Goal: Task Accomplishment & Management: Manage account settings

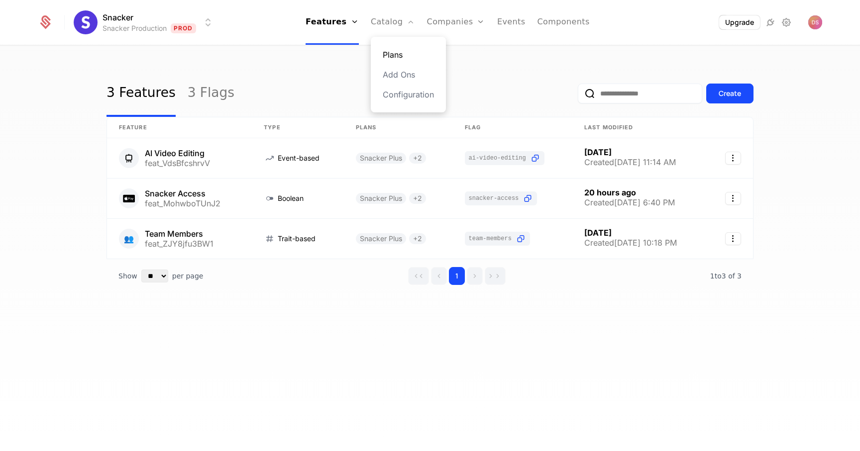
click at [392, 56] on link "Plans" at bounding box center [408, 55] width 51 height 12
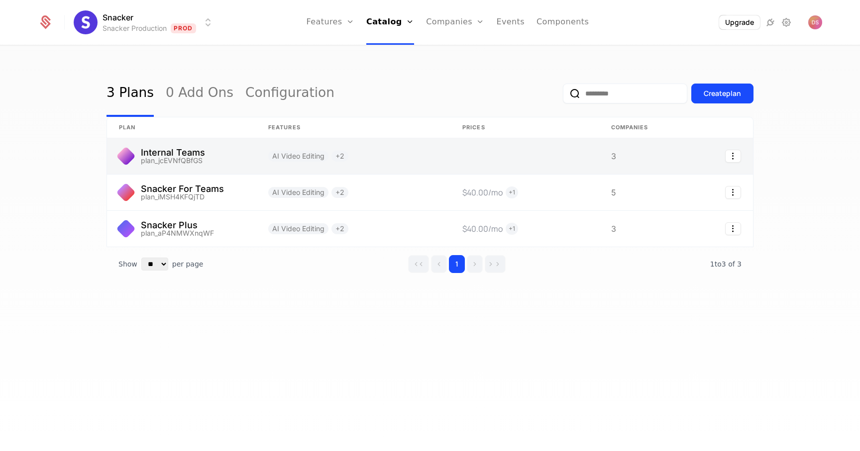
click at [212, 161] on link at bounding box center [181, 156] width 149 height 36
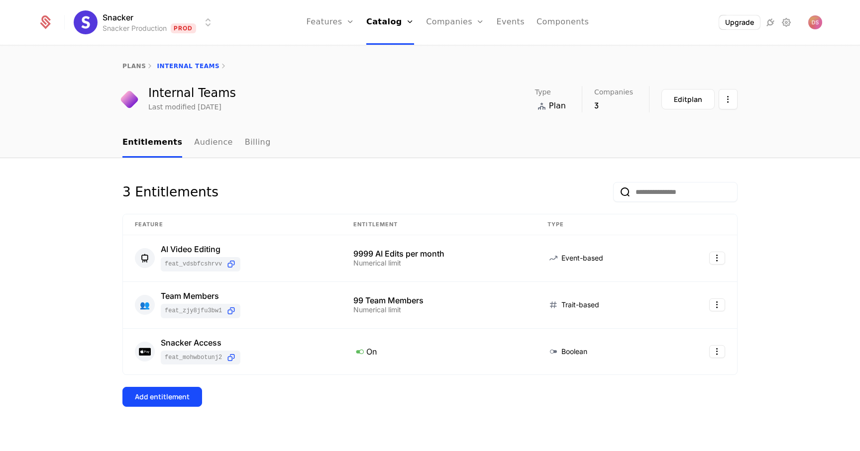
drag, startPoint x: 700, startPoint y: 98, endPoint x: 366, endPoint y: 114, distance: 334.7
click at [366, 114] on div "plans Internal Teams Internal Teams Last modified [DATE] Type Plan Companies 3 …" at bounding box center [430, 87] width 860 height 82
click at [201, 148] on link "Audience" at bounding box center [213, 142] width 39 height 29
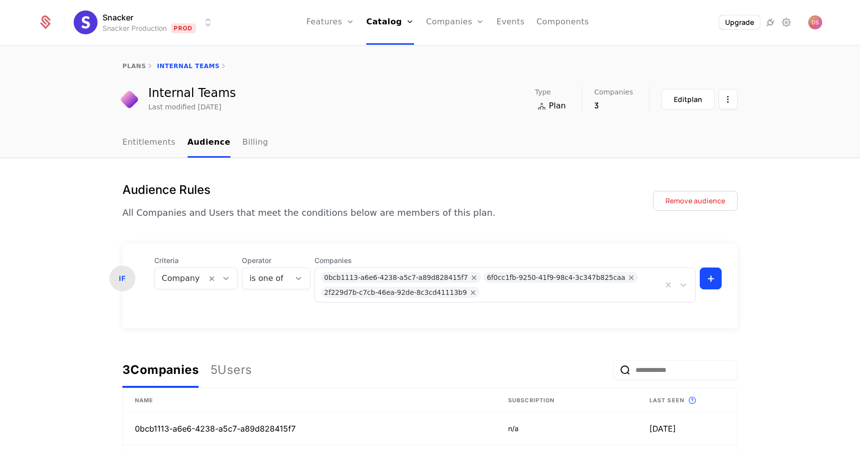
click at [525, 292] on div at bounding box center [571, 291] width 172 height 14
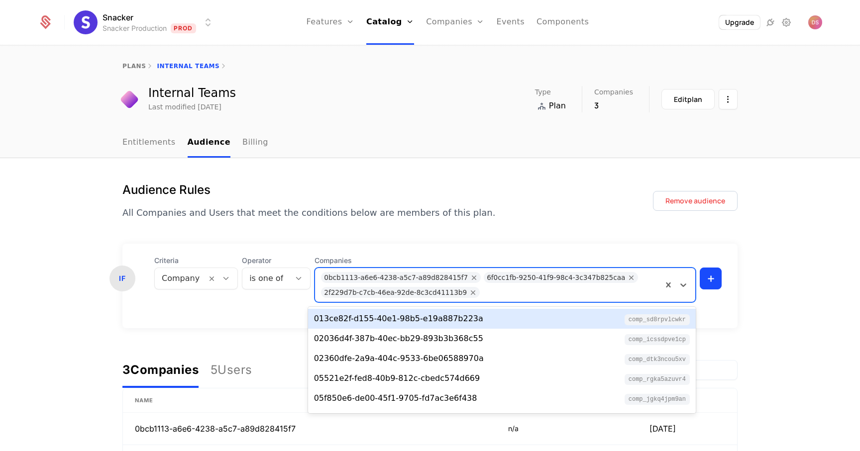
paste input "**********"
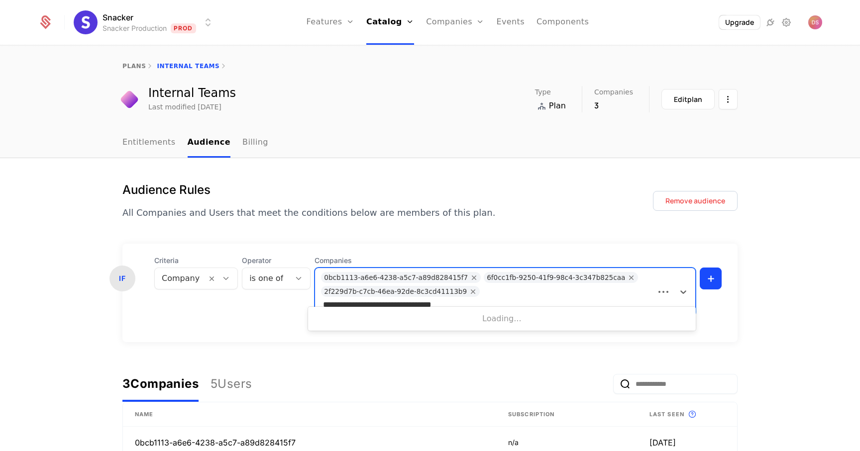
type input "**********"
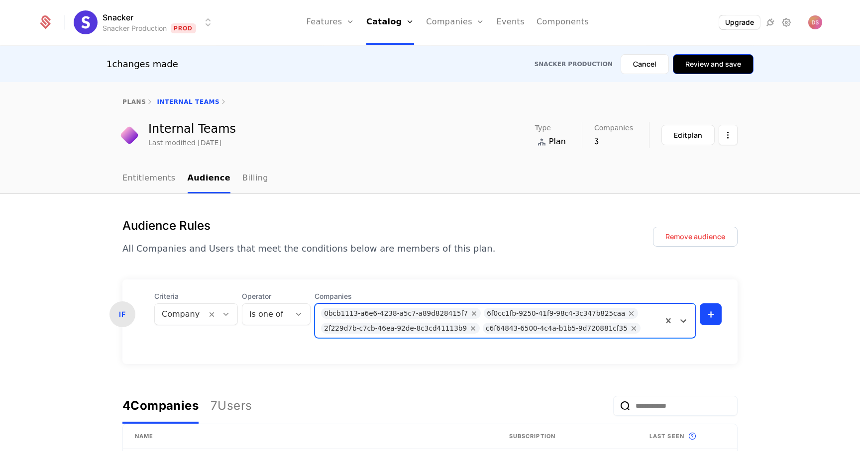
click at [707, 64] on button "Review and save" at bounding box center [713, 64] width 81 height 20
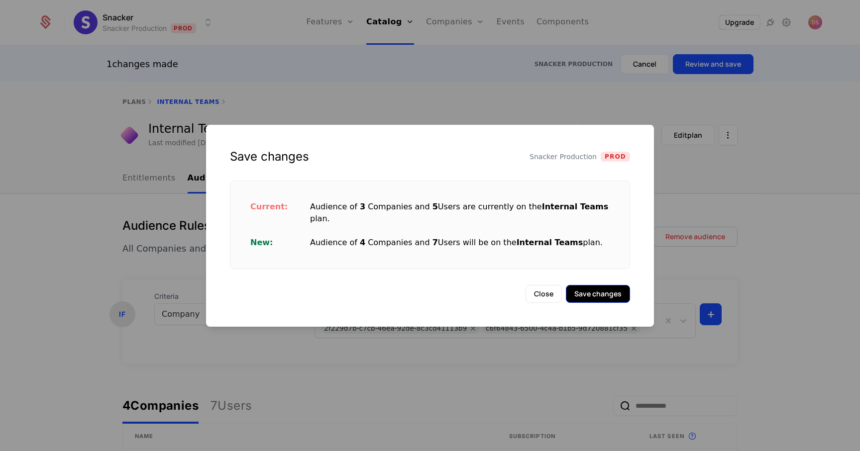
click at [596, 285] on button "Save changes" at bounding box center [598, 294] width 64 height 18
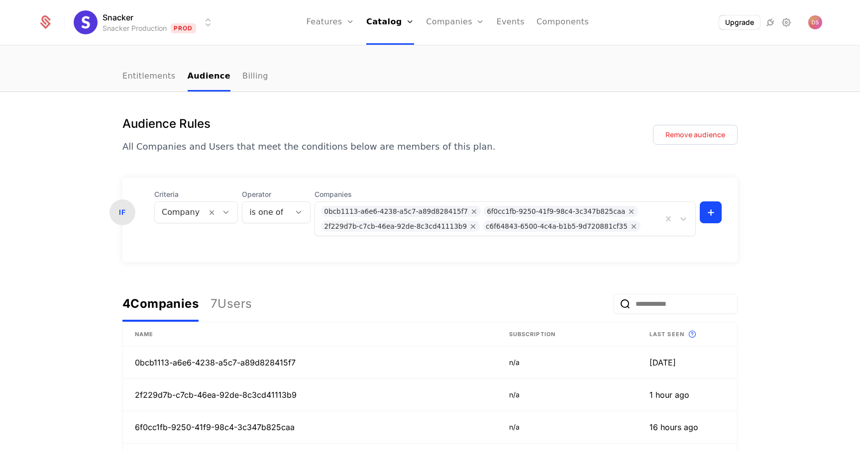
scroll to position [66, 0]
